Goal: Task Accomplishment & Management: Use online tool/utility

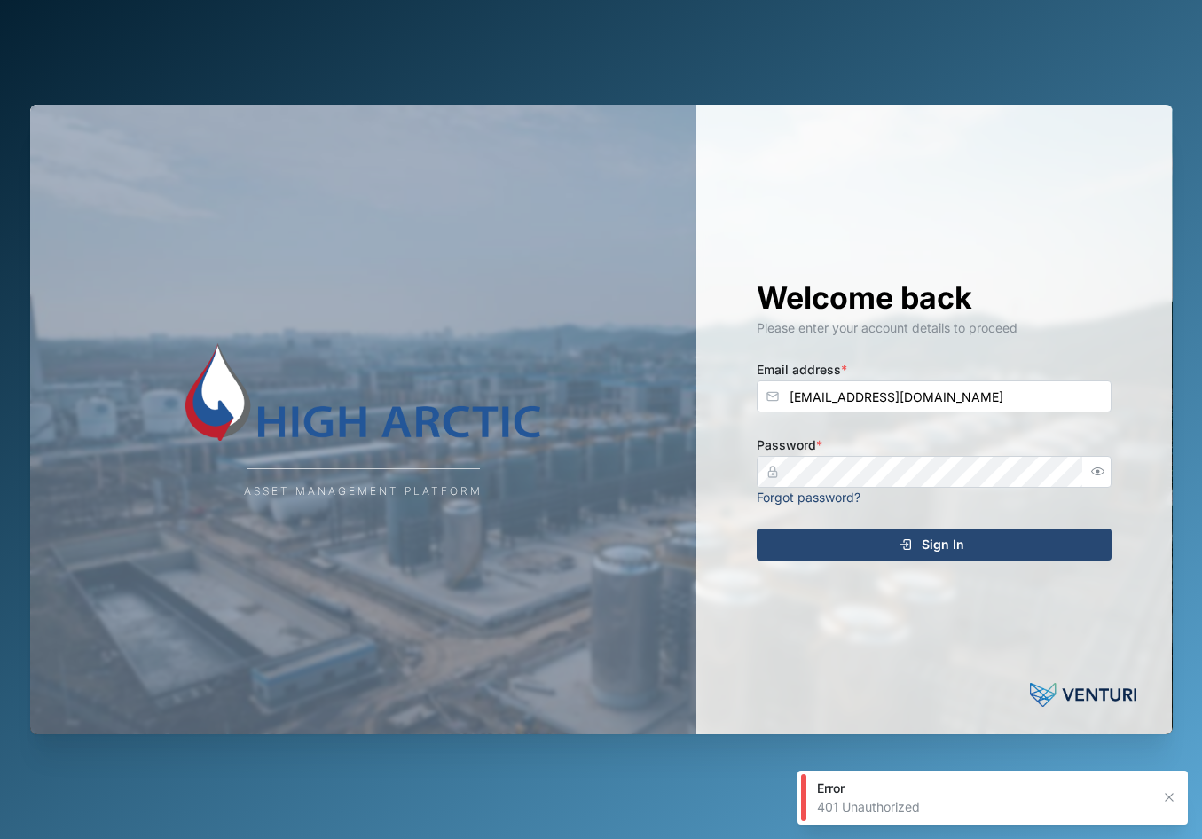
click at [1002, 527] on div "Welcome back Please enter your account details to proceed Email address * [EMAI…" at bounding box center [934, 420] width 426 height 630
click at [1001, 546] on div "Sign In" at bounding box center [931, 544] width 326 height 30
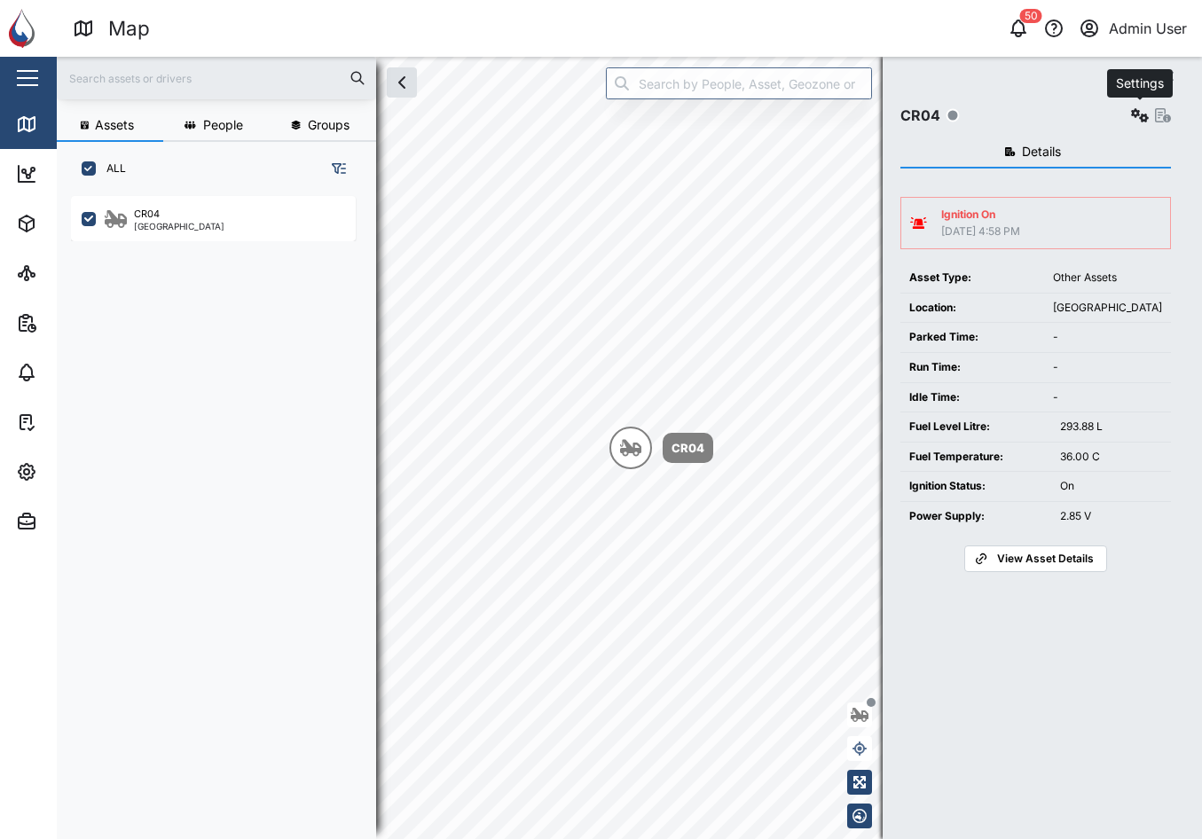
click at [1135, 117] on icon "button" at bounding box center [1140, 115] width 18 height 14
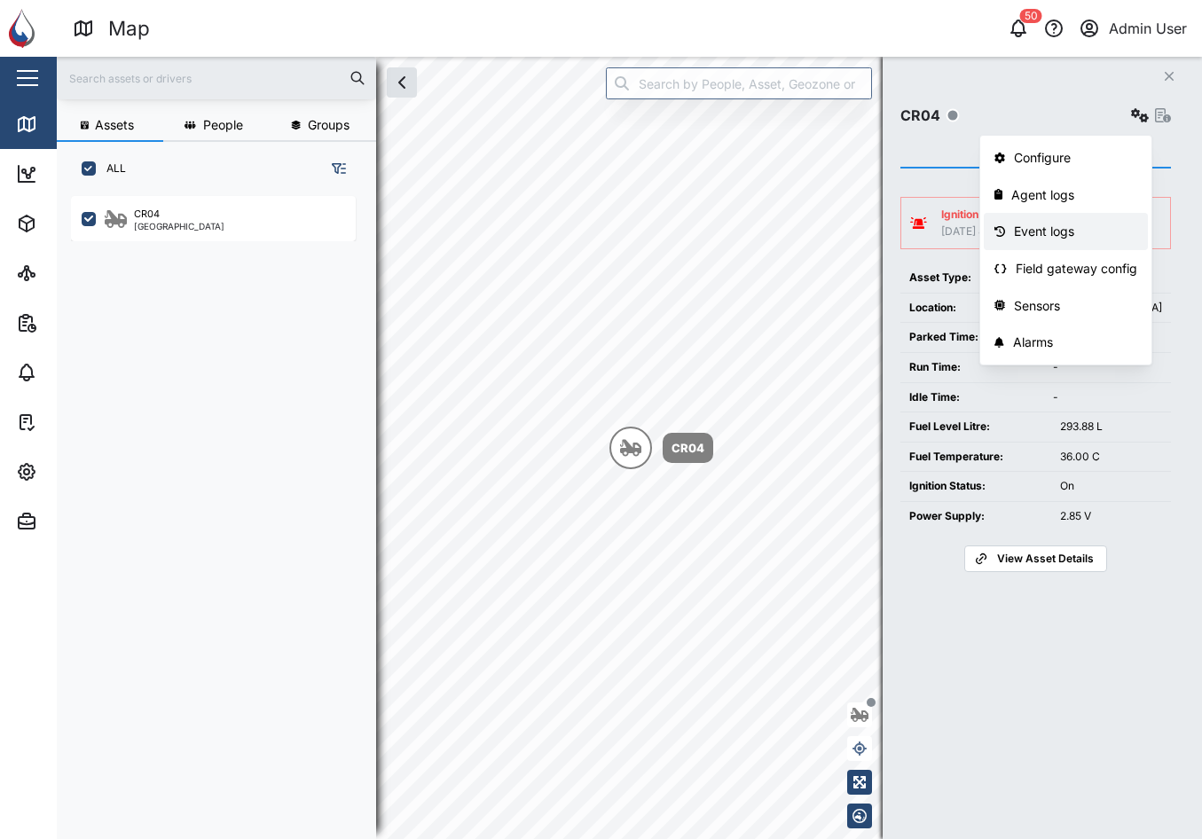
click at [1078, 217] on link "Event logs" at bounding box center [1066, 231] width 164 height 37
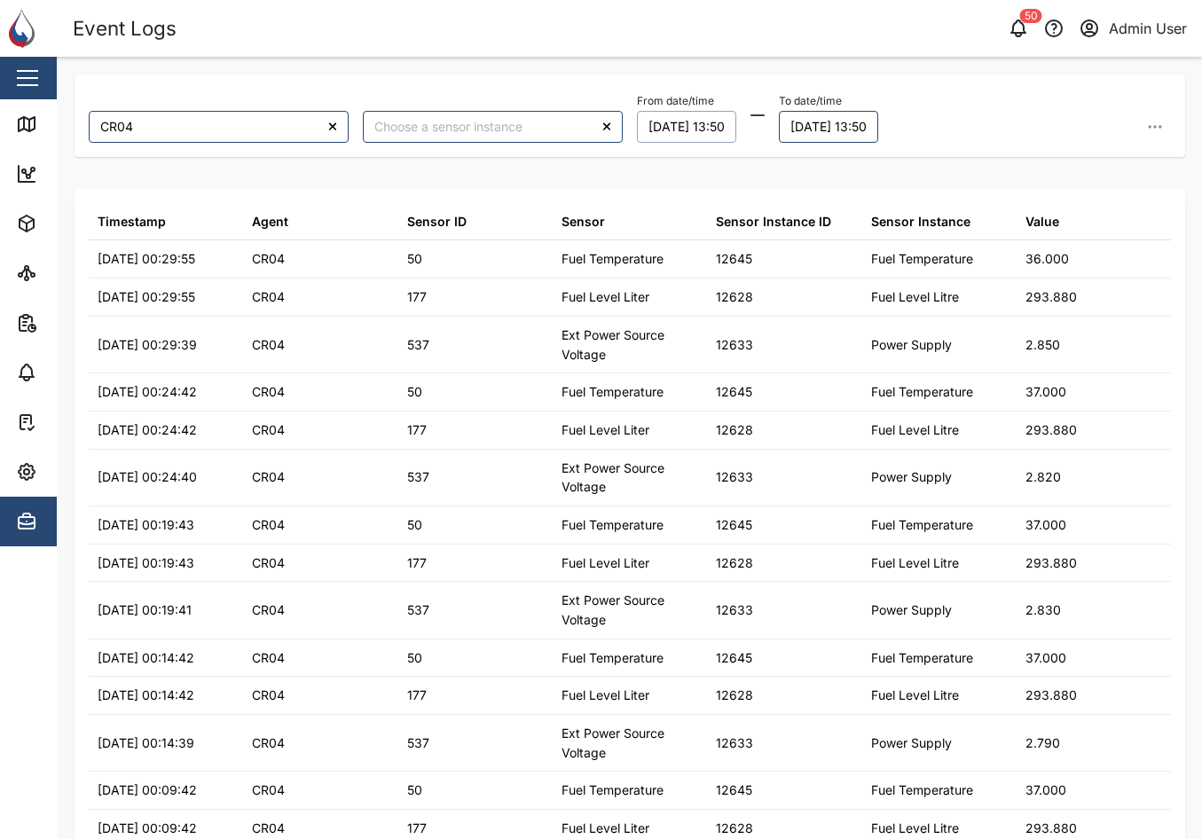
click at [665, 124] on button "[DATE] 13:50" at bounding box center [686, 127] width 99 height 32
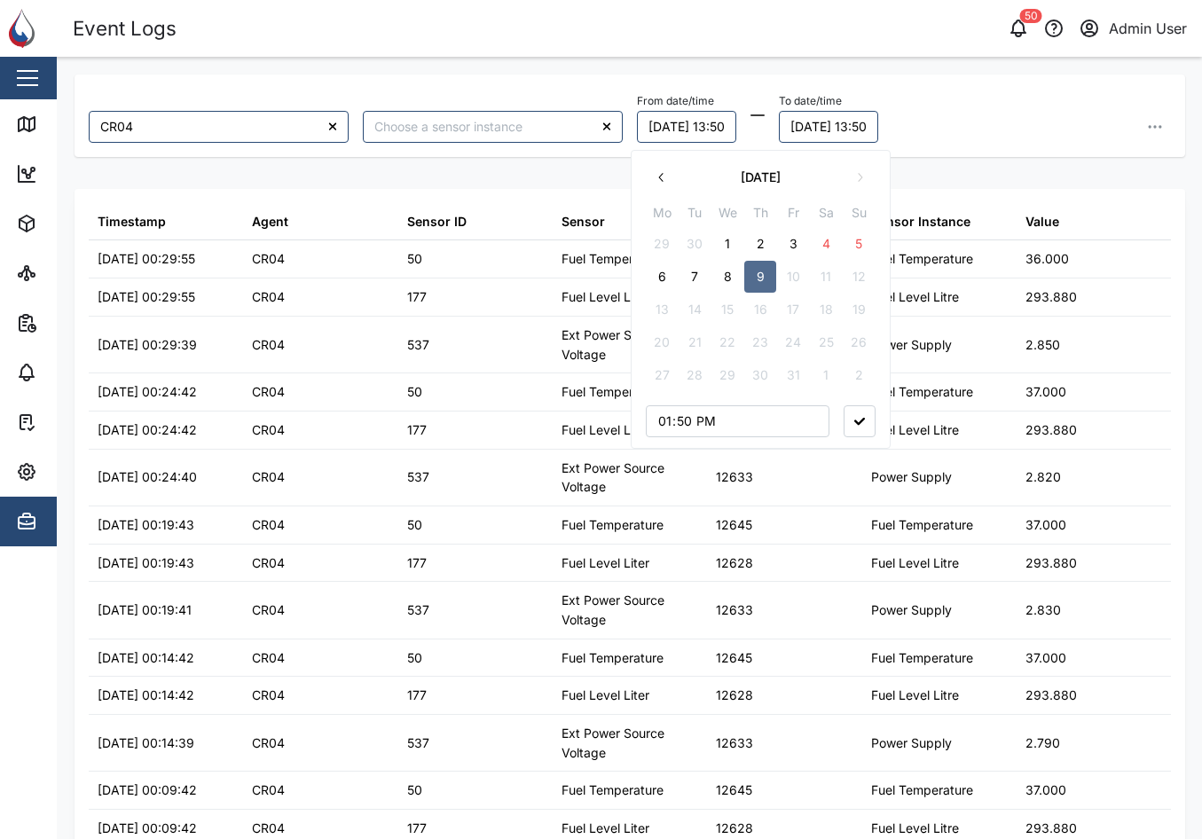
click at [728, 282] on button "8" at bounding box center [727, 277] width 32 height 32
click at [983, 131] on div "From date/time [DATE] 13:50 [DATE] Mo Tu We Th Fr Sa Su 29 30 1 2 3 4 5 6 7 8 9…" at bounding box center [904, 116] width 534 height 54
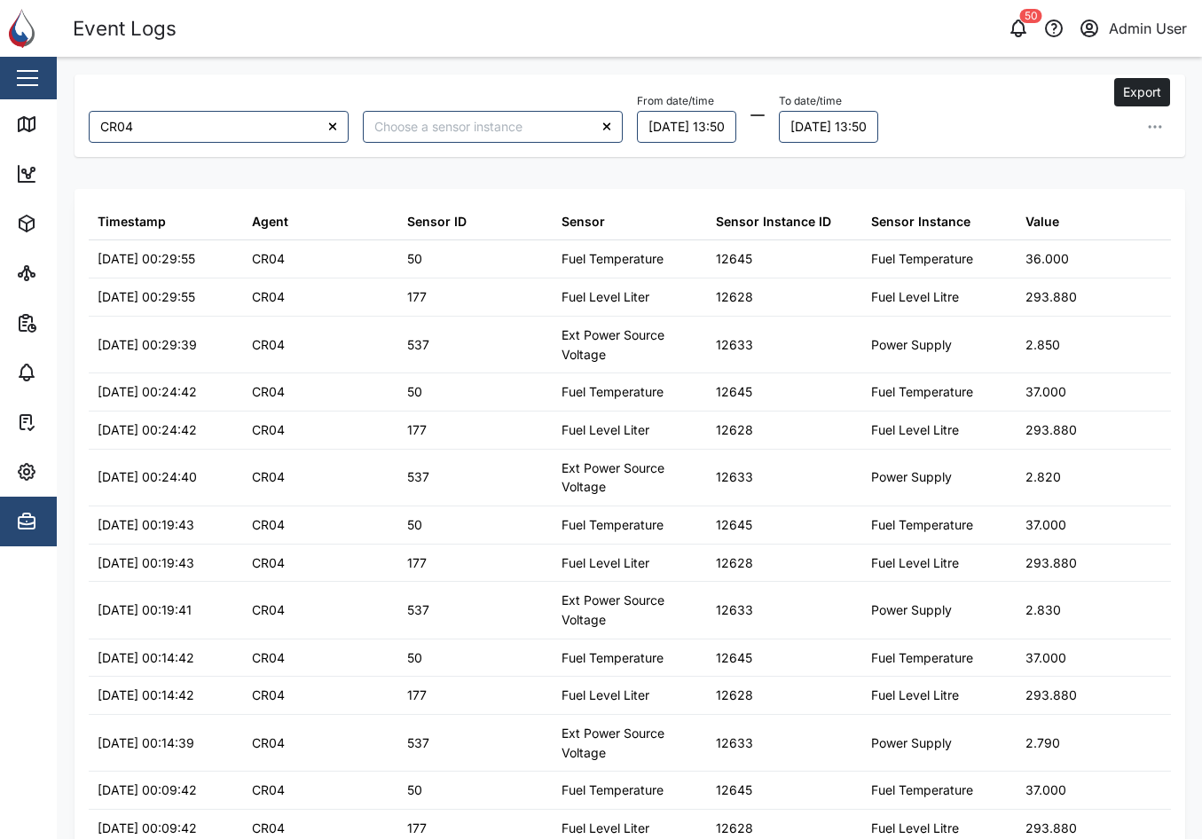
click at [1146, 121] on icon "button" at bounding box center [1155, 127] width 18 height 18
click at [1043, 231] on button "Export all as CSV" at bounding box center [1033, 247] width 224 height 32
